Goal: Check status: Check status

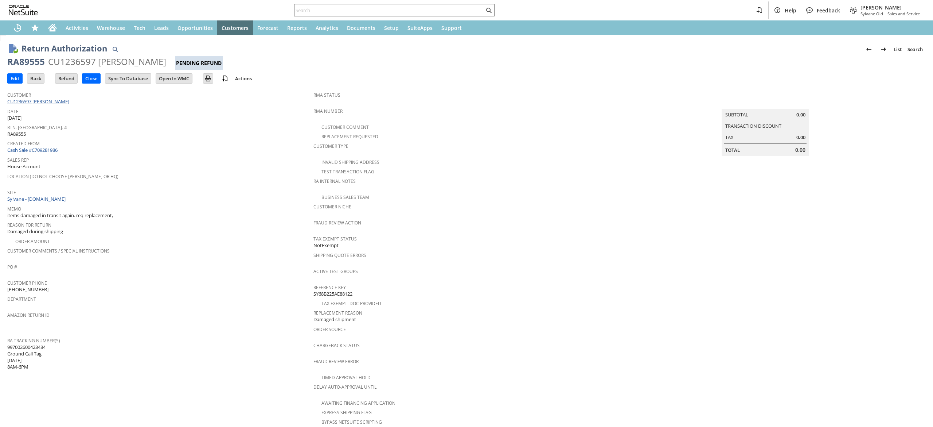
click at [48, 100] on link "CU1236597 [PERSON_NAME]" at bounding box center [39, 101] width 64 height 7
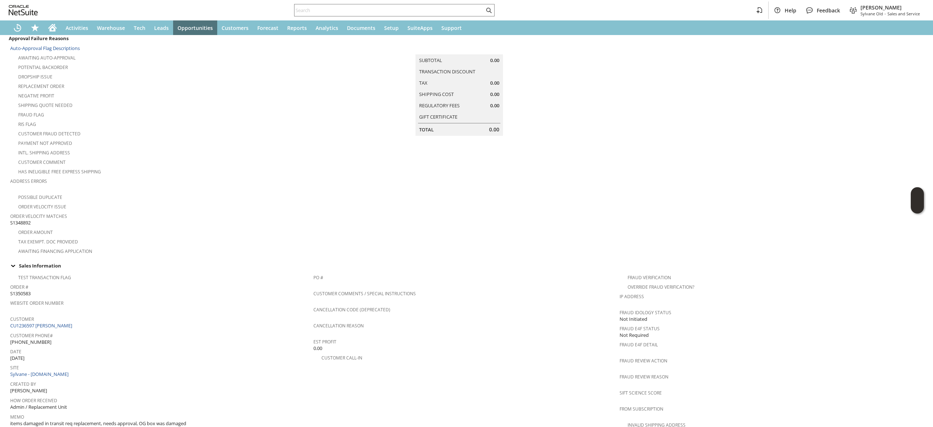
scroll to position [73, 0]
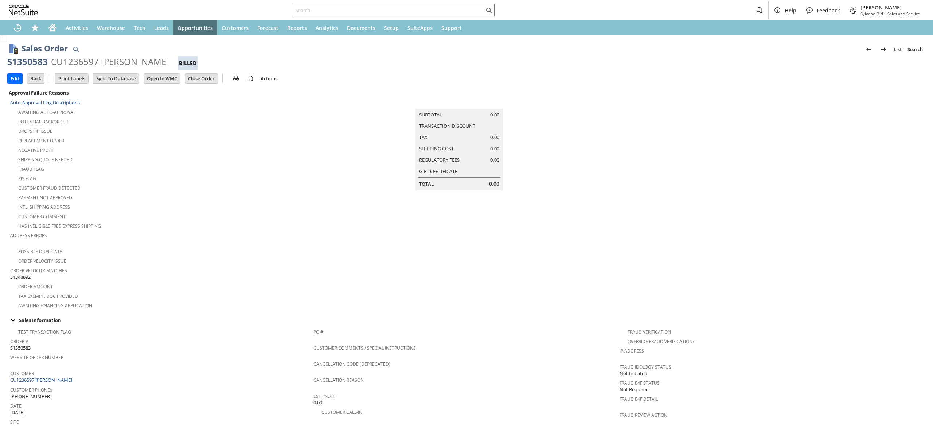
scroll to position [320, 0]
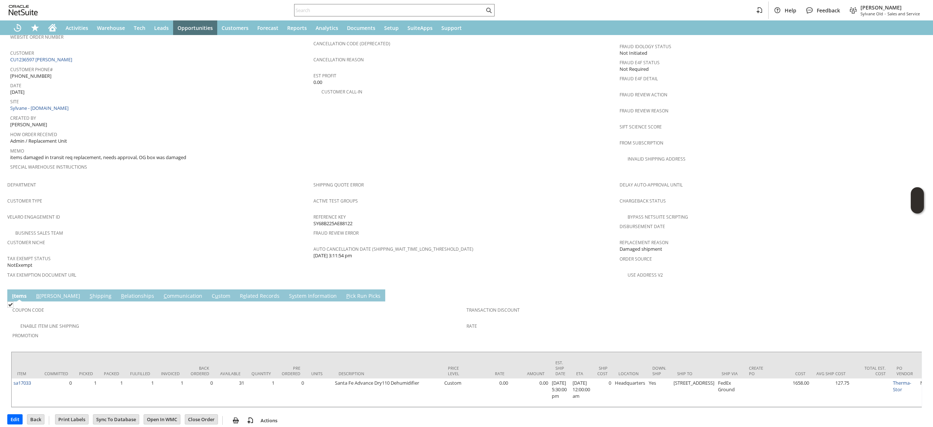
click at [85, 289] on td "S hipping" at bounding box center [100, 295] width 31 height 12
click at [88, 292] on link "S hipping" at bounding box center [101, 296] width 26 height 8
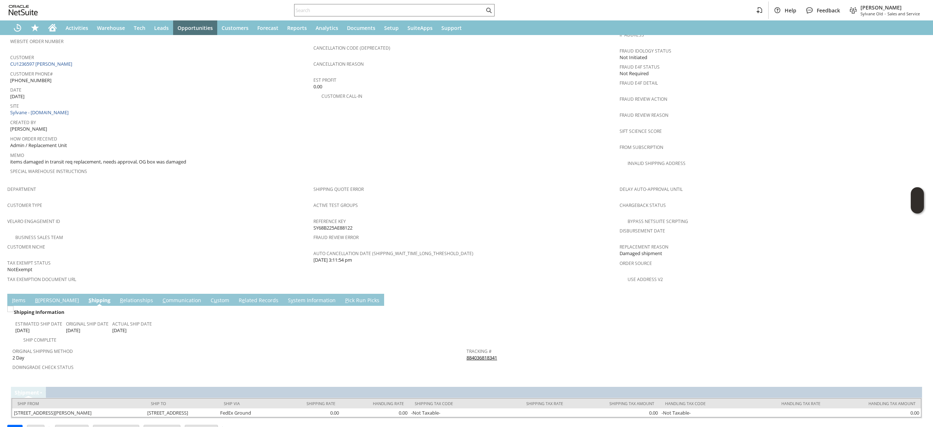
click at [513, 346] on div "Tracking # 884036818341" at bounding box center [692, 353] width 451 height 15
copy tbody "884036818341 Return Tracking #"
click at [820, 98] on div "Fraud Review Action" at bounding box center [771, 101] width 303 height 15
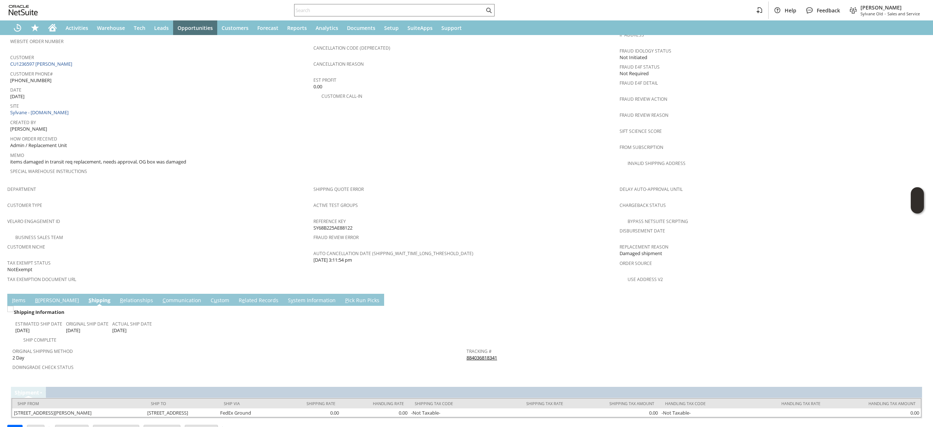
click at [16, 294] on td "I tems" at bounding box center [18, 300] width 23 height 12
click at [18, 296] on link "I tems" at bounding box center [18, 300] width 17 height 8
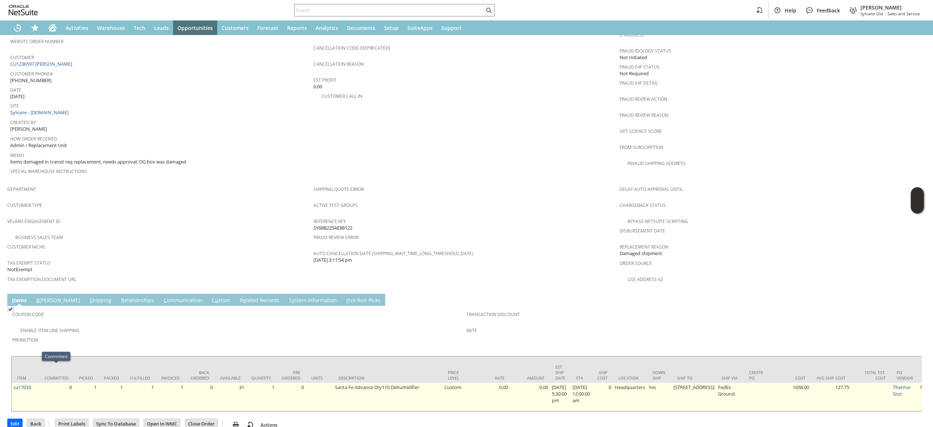
click at [37, 383] on td "sa17033" at bounding box center [25, 397] width 27 height 28
copy tr "sa17033"
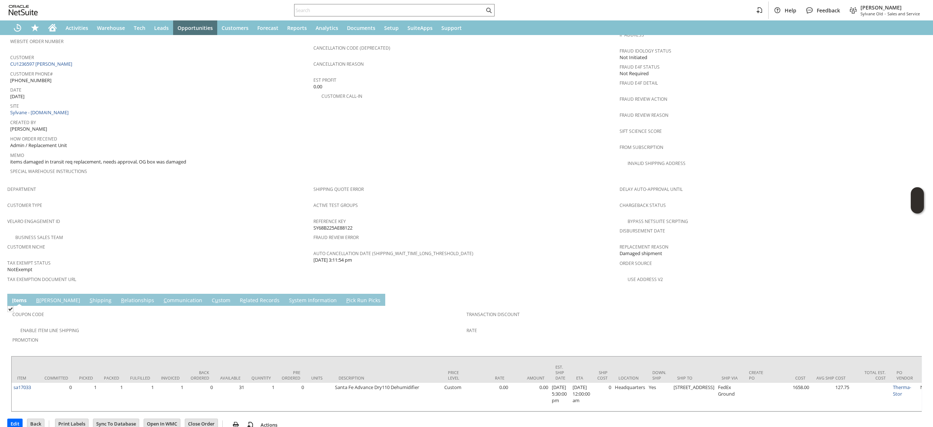
click at [849, 200] on span "Chargeback Status" at bounding box center [771, 204] width 303 height 8
click at [53, 61] on link "CU1236597 Geraldine Morse" at bounding box center [42, 64] width 64 height 7
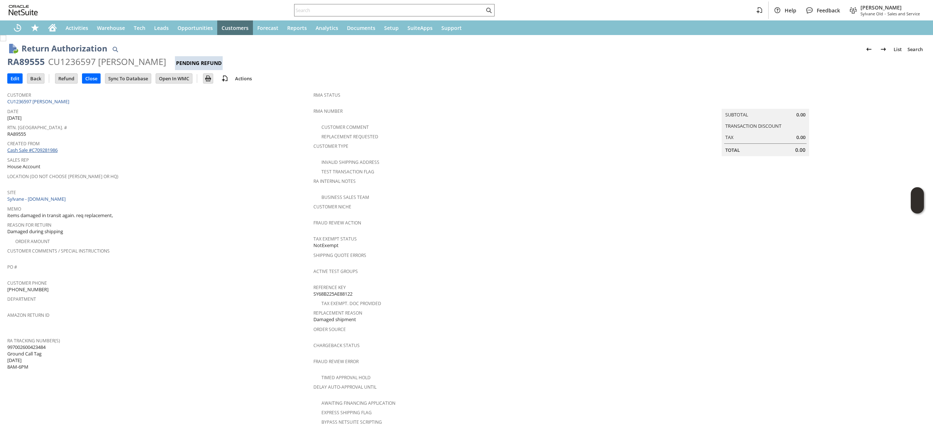
click at [50, 147] on link "Cash Sale #C709281986" at bounding box center [32, 150] width 50 height 7
click at [25, 150] on link "Cash Sale #C709281986" at bounding box center [32, 150] width 50 height 7
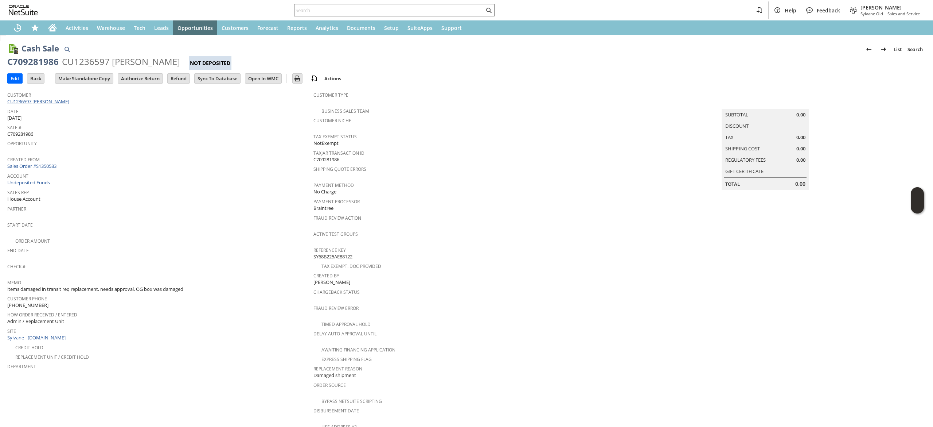
click at [53, 101] on link "CU1236597 Geraldine Morse" at bounding box center [39, 101] width 64 height 7
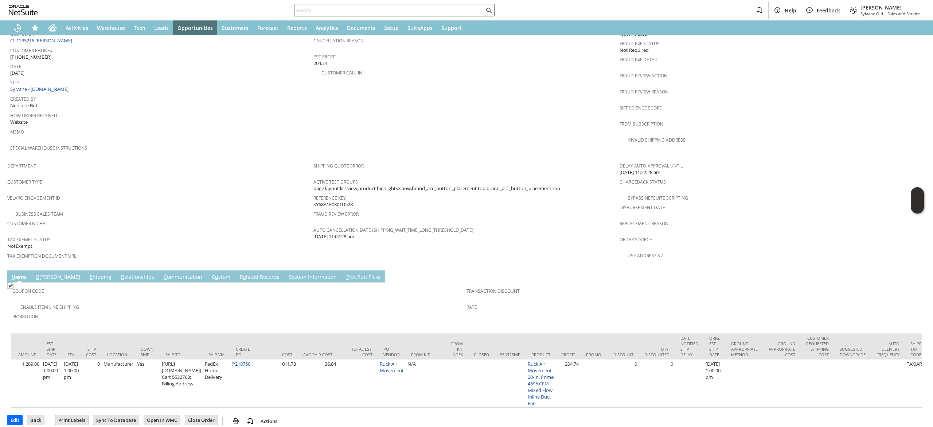
scroll to position [0, 490]
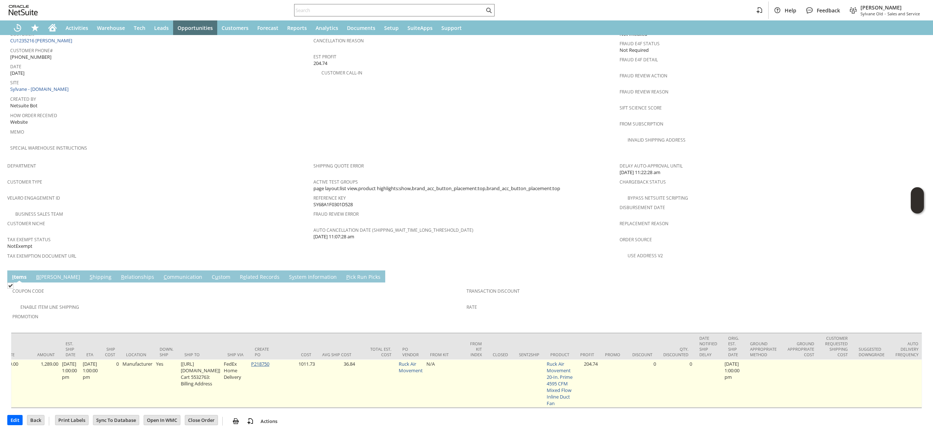
click at [269, 360] on link "P218750" at bounding box center [260, 363] width 18 height 7
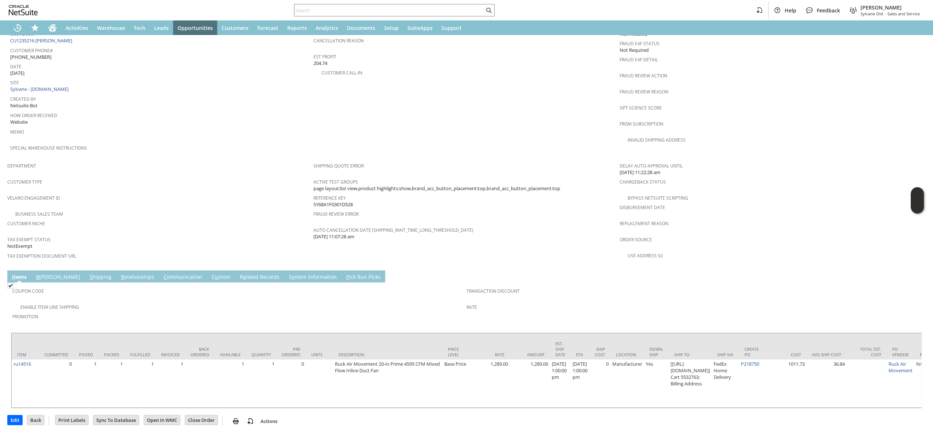
click at [162, 273] on link "C ommunication" at bounding box center [183, 277] width 42 height 8
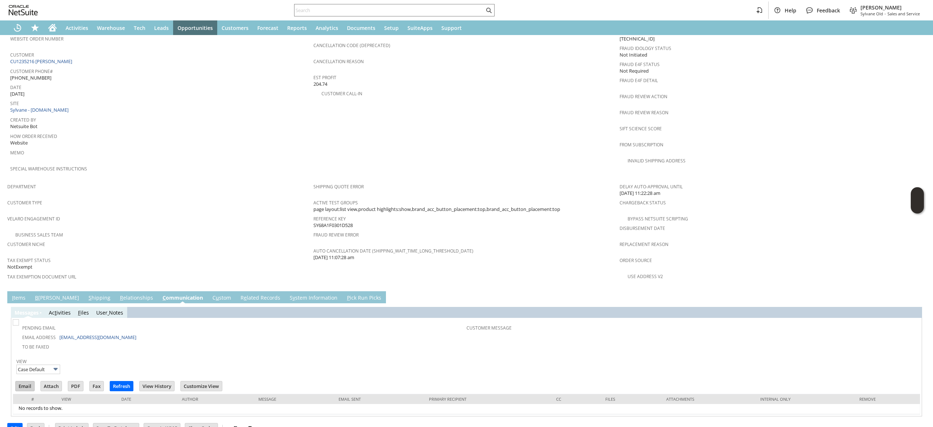
click at [28, 381] on input "Email" at bounding box center [25, 385] width 19 height 9
click at [552, 155] on td "PO # Customer Comments / Special Instructions Cancellation Code (deprecated) Ca…" at bounding box center [467, 92] width 306 height 173
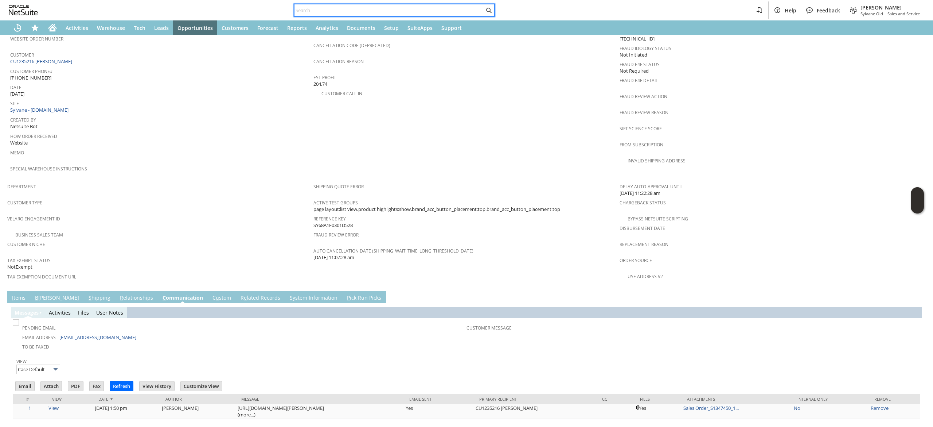
click at [362, 12] on input "text" at bounding box center [390, 10] width 190 height 9
paste input "2122558069"
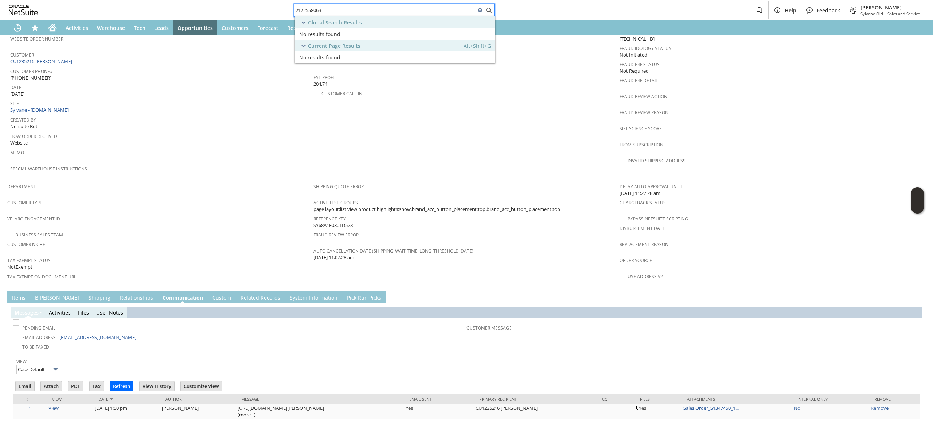
click at [343, 12] on input "2122558069" at bounding box center [385, 10] width 181 height 9
paste input "03561001"
type input "2035610019"
click at [368, 35] on span "CU835897 Lawrence Caruso" at bounding box center [359, 34] width 68 height 7
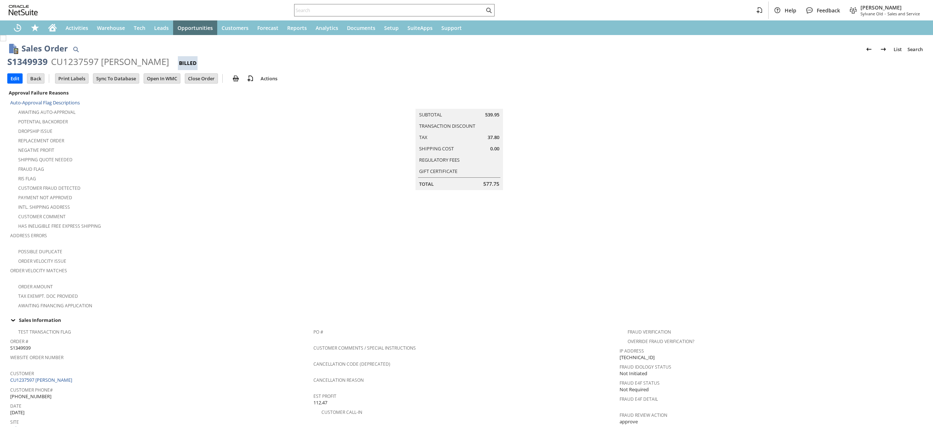
scroll to position [339, 0]
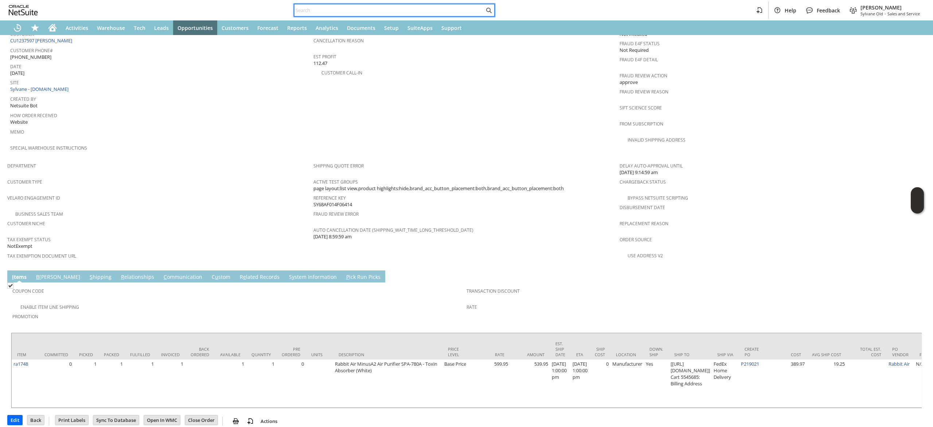
click at [464, 13] on input "text" at bounding box center [390, 10] width 190 height 9
paste input "7072454724"
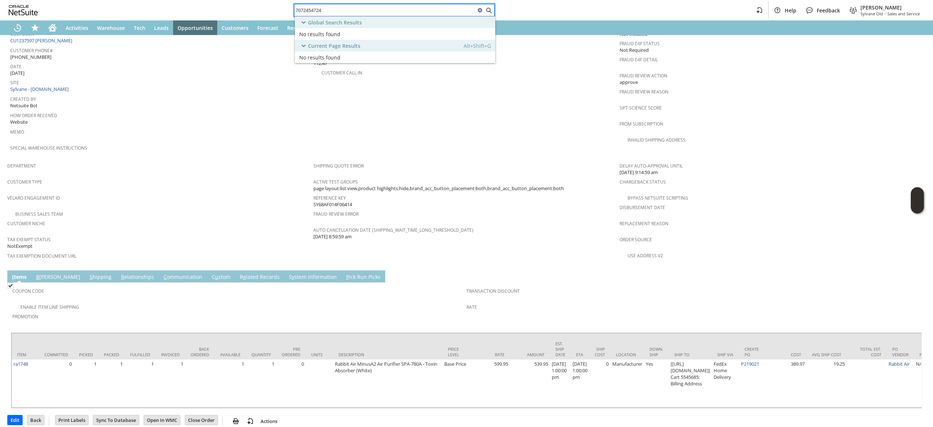
click at [361, 11] on input "7072454724" at bounding box center [385, 10] width 181 height 9
paste input "3309366728"
type input "3309366728"
click at [367, 31] on span "CU1040545 Michael Bower" at bounding box center [360, 34] width 71 height 7
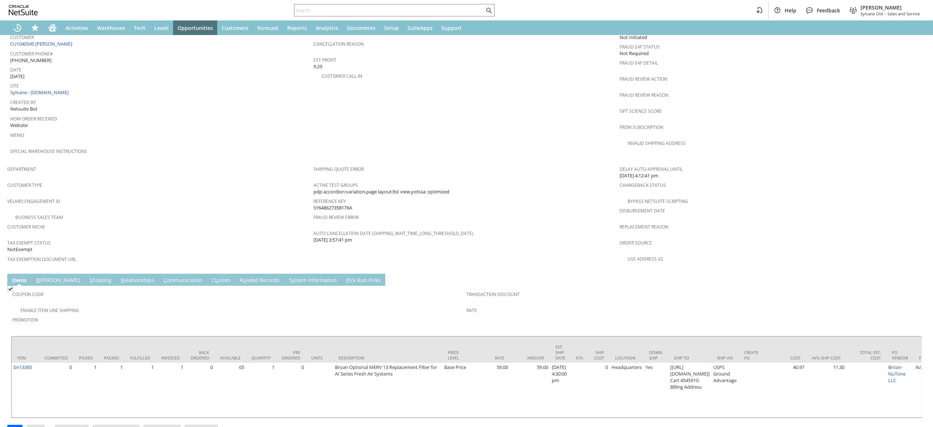
scroll to position [346, 0]
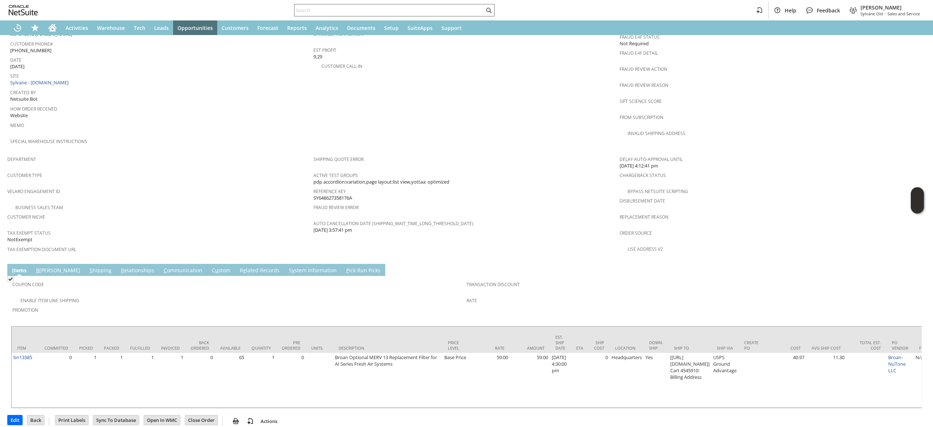
click at [388, 11] on input "text" at bounding box center [390, 10] width 190 height 9
paste input "9787618878"
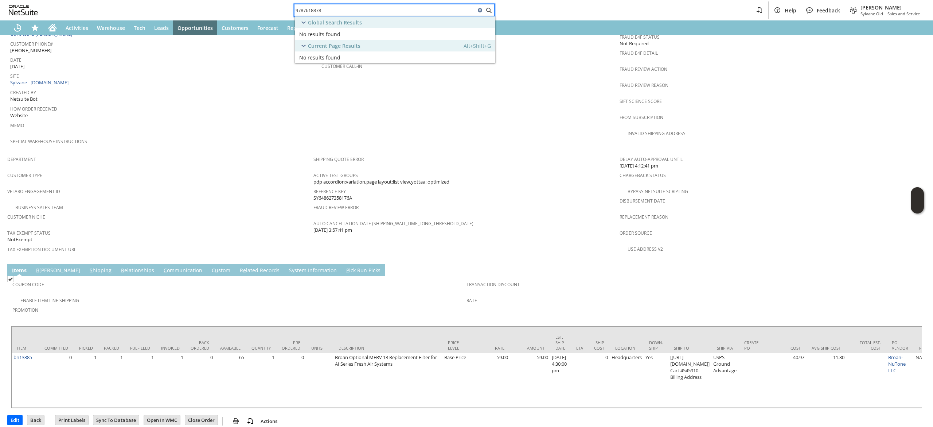
type input "9787618878"
click at [47, 24] on div "Home" at bounding box center [53, 27] width 18 height 15
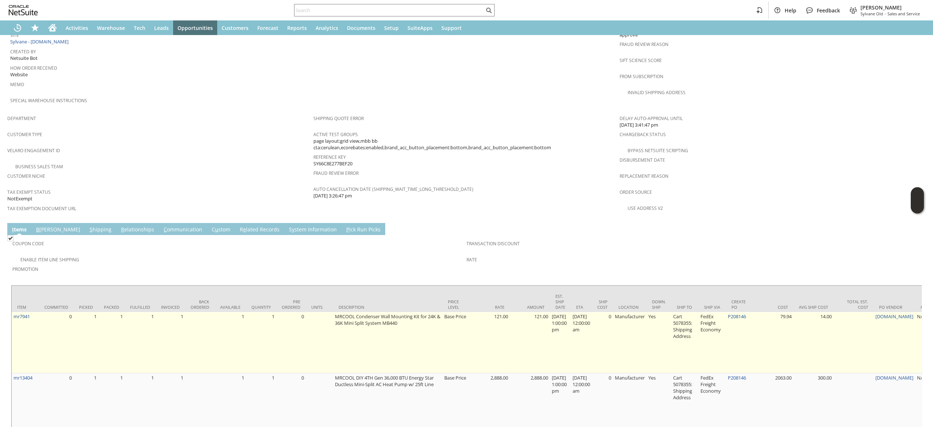
scroll to position [445, 0]
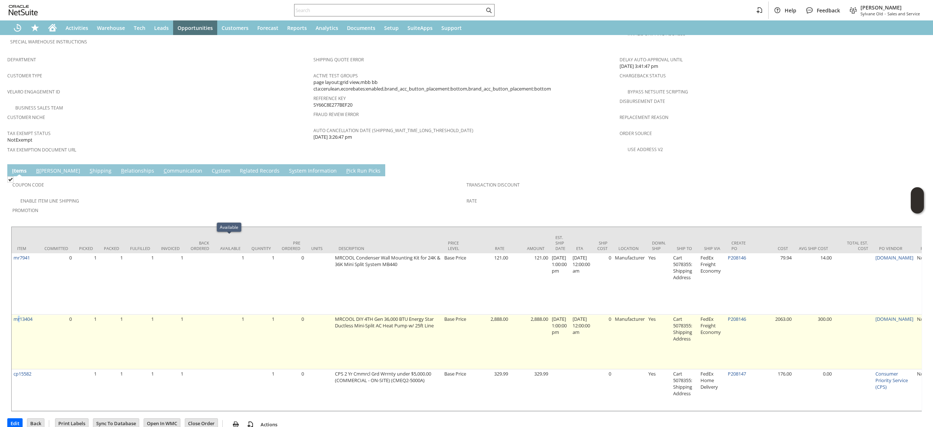
click at [19, 314] on td "mr13404" at bounding box center [25, 341] width 27 height 55
click at [26, 315] on link "mr13404" at bounding box center [22, 318] width 19 height 7
